Goal: Information Seeking & Learning: Learn about a topic

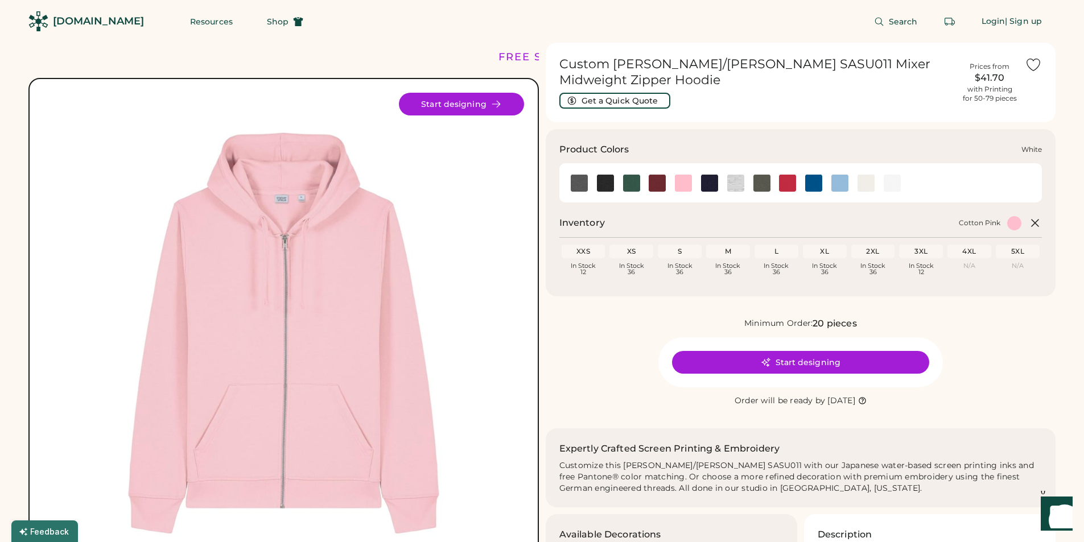
click at [896, 175] on img at bounding box center [892, 183] width 17 height 17
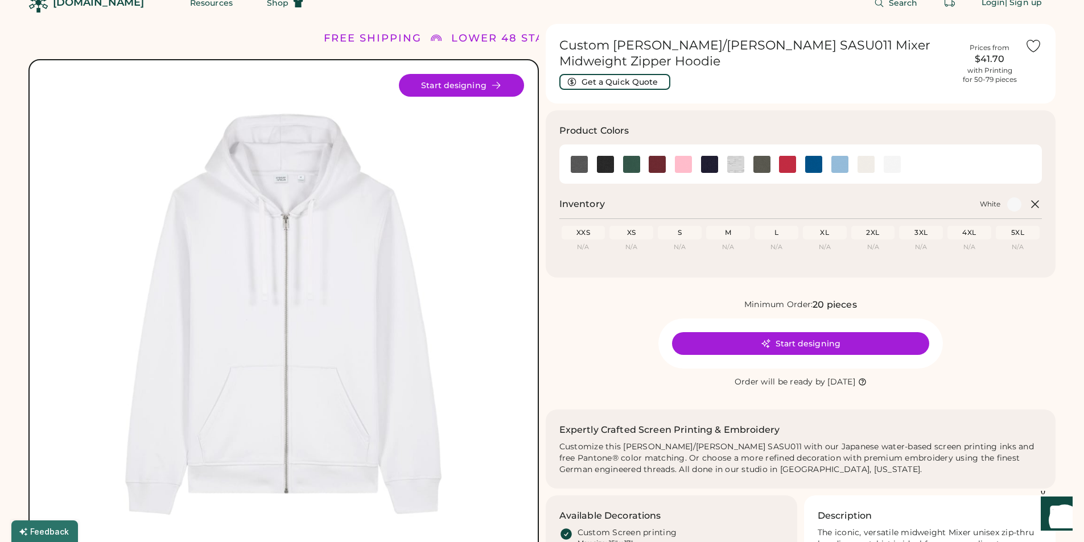
scroll to position [20, 0]
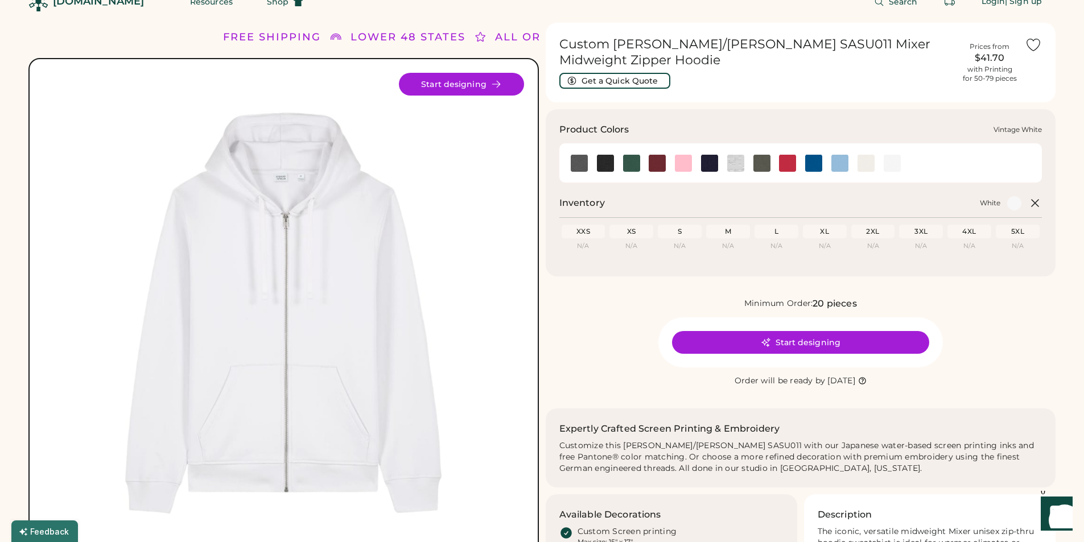
click at [862, 155] on img at bounding box center [866, 163] width 17 height 17
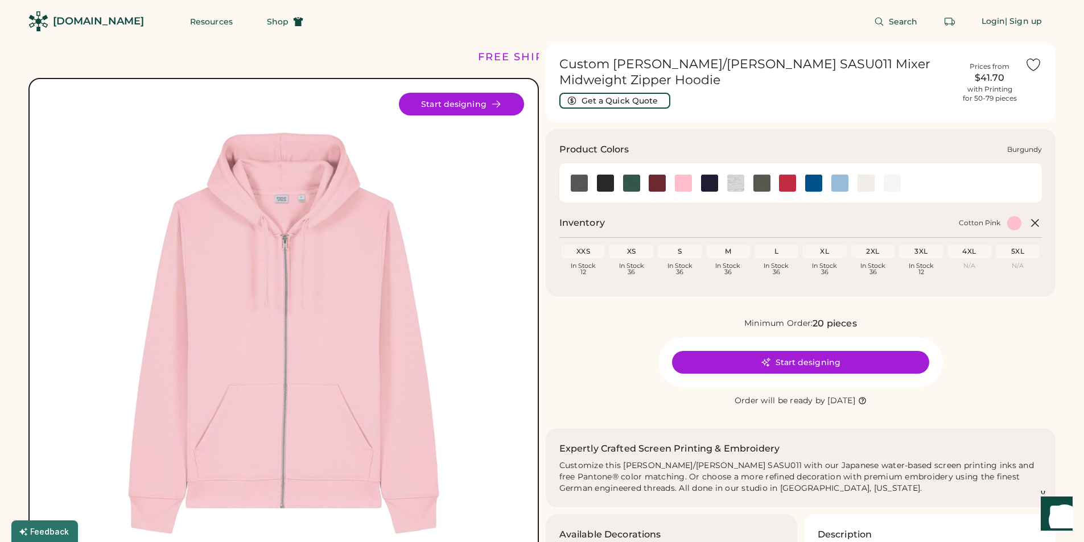
click at [652, 175] on img at bounding box center [657, 183] width 17 height 17
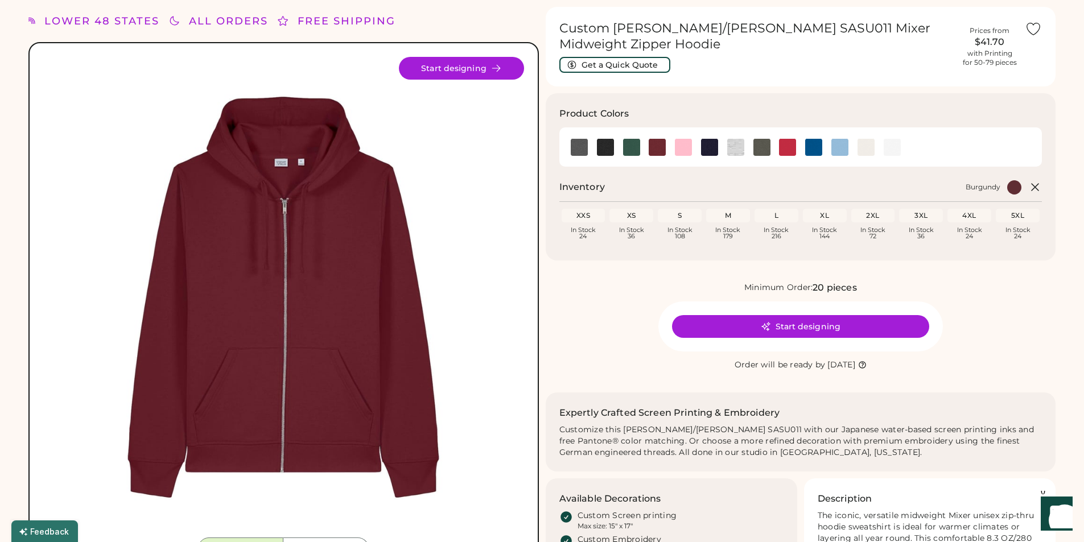
scroll to position [33, 0]
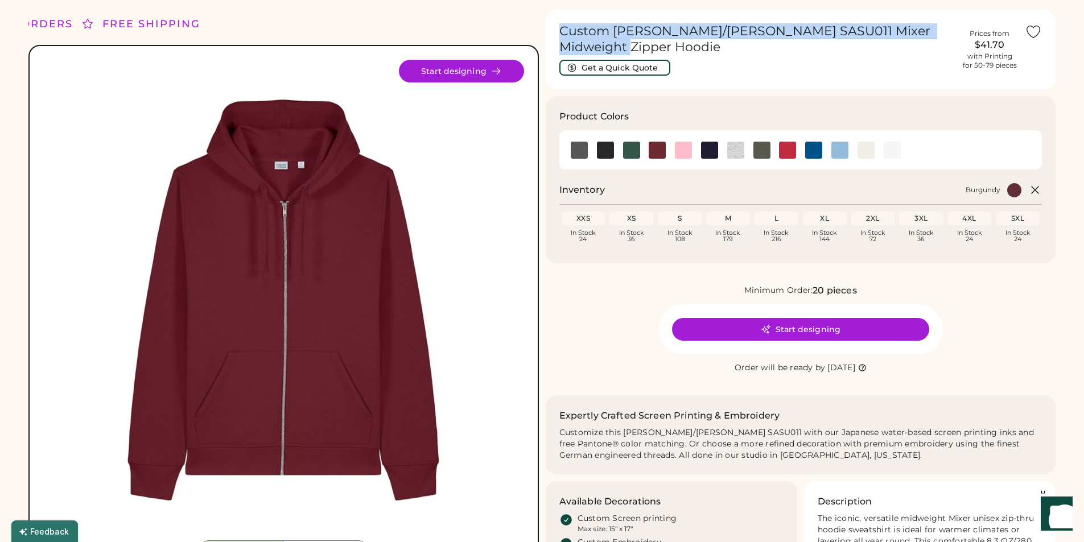
drag, startPoint x: 952, startPoint y: 39, endPoint x: 556, endPoint y: 32, distance: 395.6
click at [556, 32] on div "Custom [PERSON_NAME]/[PERSON_NAME] SASU011 Mixer Midweight Zipper Hoodie Get a …" at bounding box center [801, 50] width 510 height 80
copy h1 "Custom [PERSON_NAME]/[PERSON_NAME] SASU011 Mixer Midweight Zipper Hoodie"
